Goal: Task Accomplishment & Management: Manage account settings

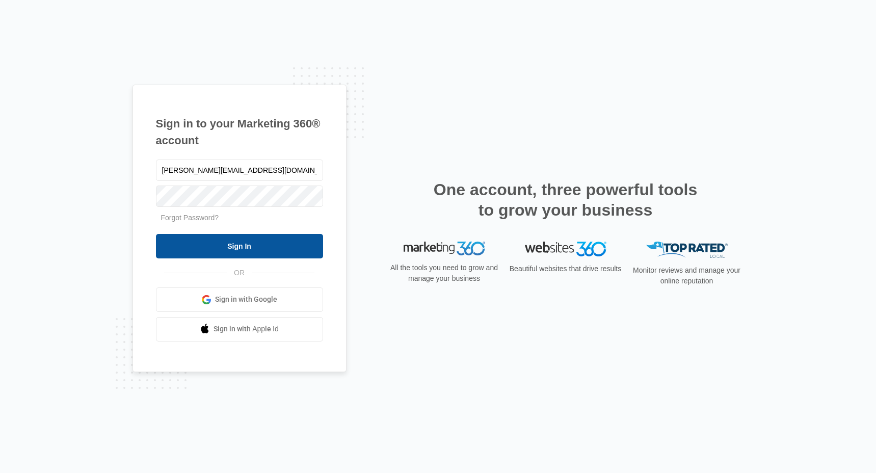
click at [284, 245] on input "Sign In" at bounding box center [239, 246] width 167 height 24
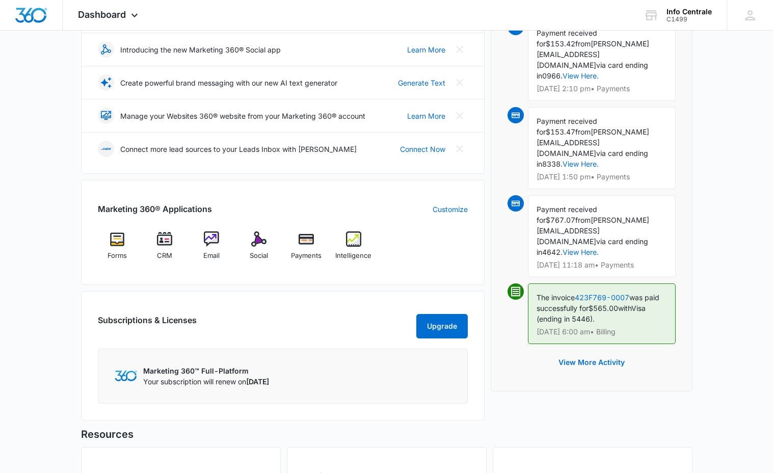
scroll to position [201, 0]
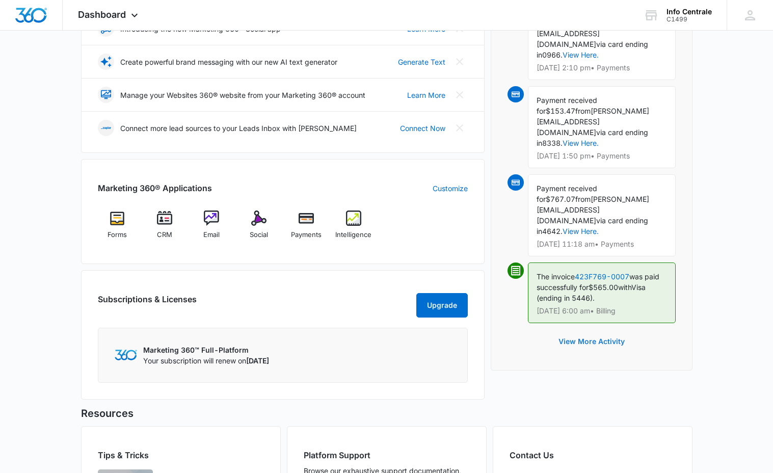
click at [605, 329] on button "View More Activity" at bounding box center [591, 341] width 87 height 24
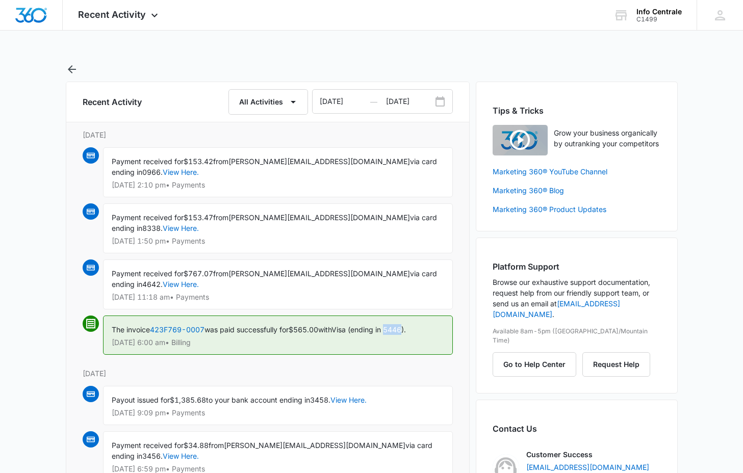
drag, startPoint x: 393, startPoint y: 330, endPoint x: 412, endPoint y: 330, distance: 18.9
click at [406, 330] on span "Visa (ending in 5446)." at bounding box center [368, 329] width 74 height 9
